Goal: Task Accomplishment & Management: Complete application form

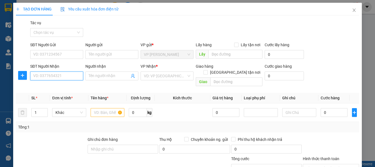
click at [73, 78] on input "SĐT Người Nhận" at bounding box center [56, 75] width 53 height 9
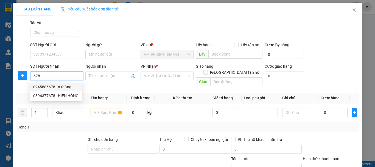
click at [73, 88] on div "0945886678 - a thắng" at bounding box center [56, 87] width 46 height 6
type input "0945886678"
type input "a thắng"
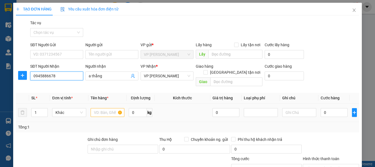
type input "0945886678"
click at [104, 109] on input "text" at bounding box center [108, 112] width 34 height 9
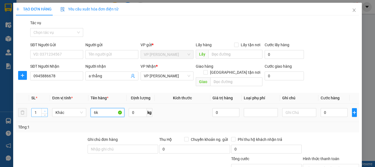
type input "6k"
click at [43, 109] on span "up" at bounding box center [44, 110] width 3 height 3
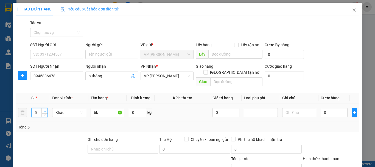
type input "6"
click at [43, 109] on span "up" at bounding box center [44, 110] width 3 height 3
drag, startPoint x: 319, startPoint y: 106, endPoint x: 317, endPoint y: 104, distance: 2.9
click at [320, 108] on input "0" at bounding box center [333, 112] width 27 height 9
type input "2"
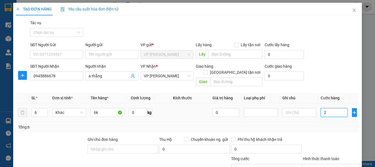
type input "2"
type input "24"
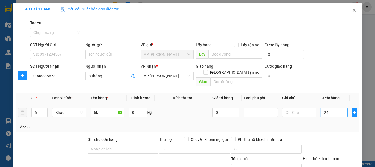
type input "240"
type input "2.400"
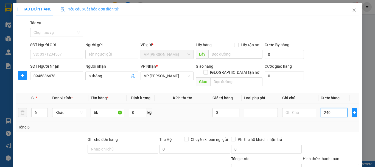
type input "2.400"
type input "24.000"
type input "240.000"
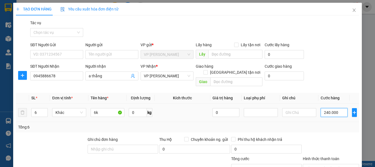
type input "240.000"
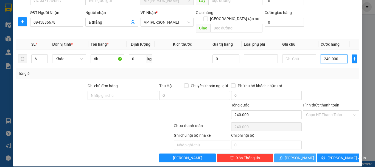
type input "240.000"
click at [301, 153] on button "[PERSON_NAME]" at bounding box center [295, 157] width 42 height 9
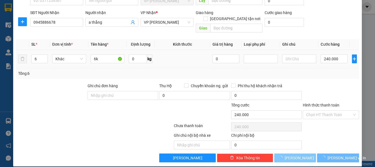
type input "1"
type input "0"
